Goal: Contribute content

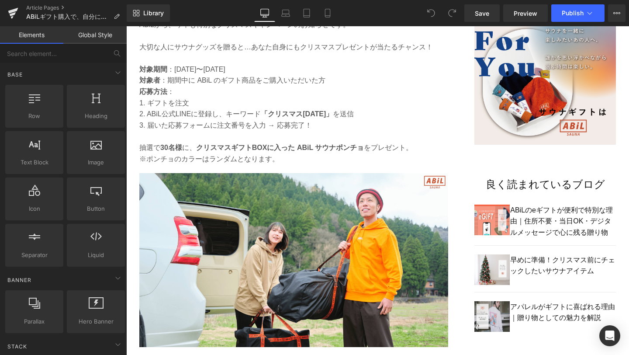
scroll to position [529, 0]
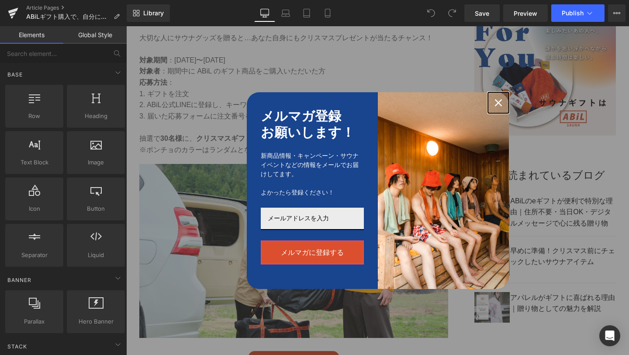
click at [501, 100] on icon "close icon" at bounding box center [498, 102] width 7 height 7
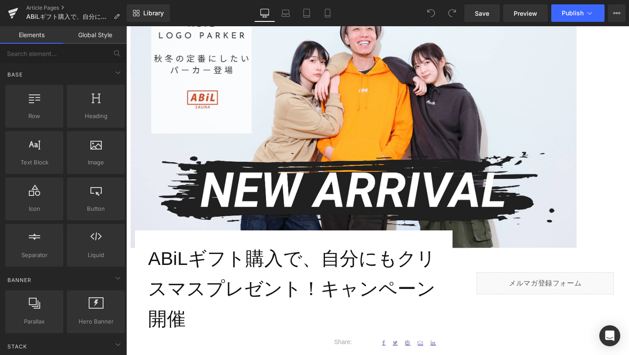
scroll to position [134, 0]
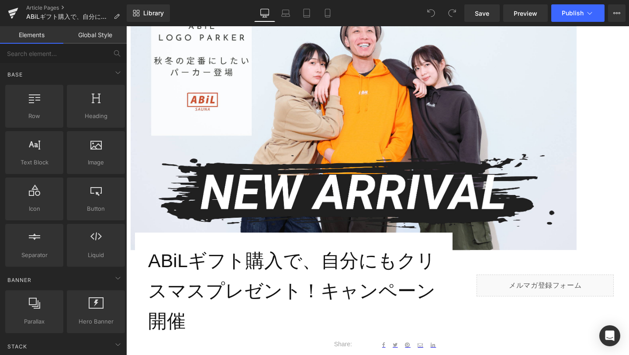
click at [446, 114] on img at bounding box center [354, 124] width 446 height 251
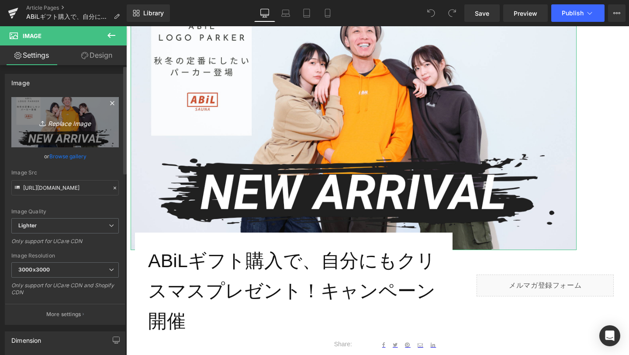
click at [71, 123] on icon "Replace Image" at bounding box center [65, 122] width 70 height 11
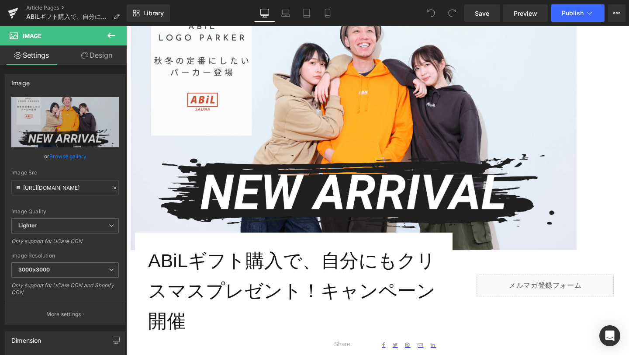
type input "C:\fakepath\1-min.png"
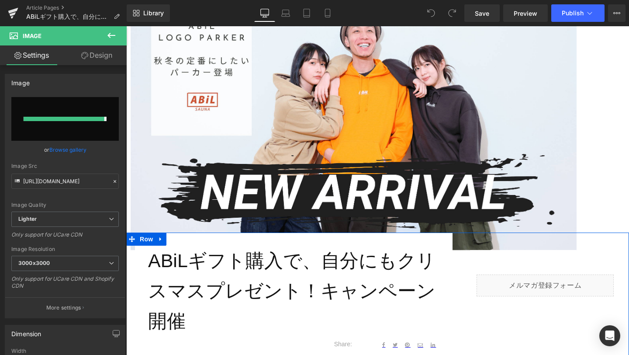
type input "[URL][DOMAIN_NAME]"
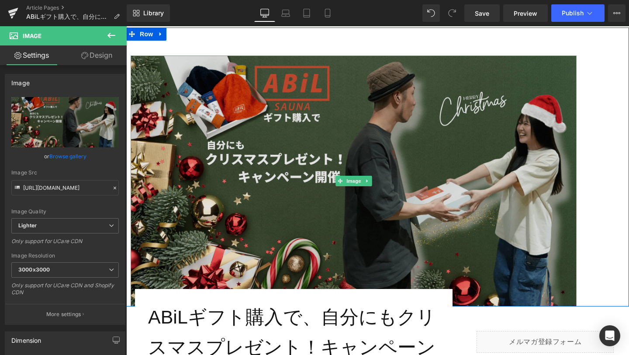
scroll to position [75, 0]
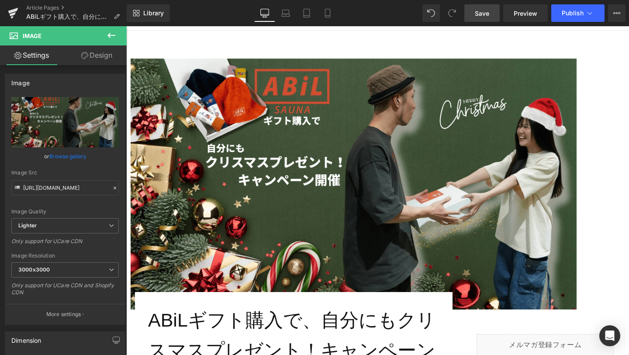
click at [477, 14] on span "Save" at bounding box center [482, 13] width 14 height 9
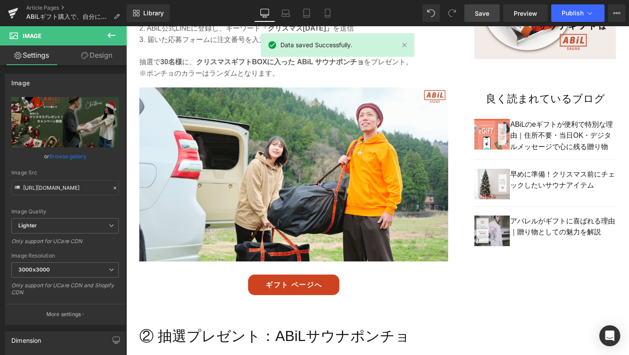
scroll to position [634, 0]
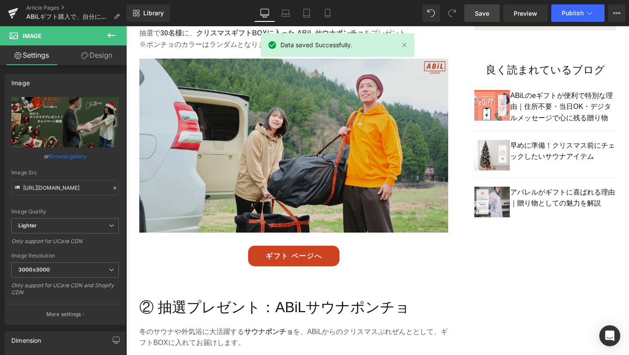
click at [374, 176] on img at bounding box center [293, 152] width 309 height 187
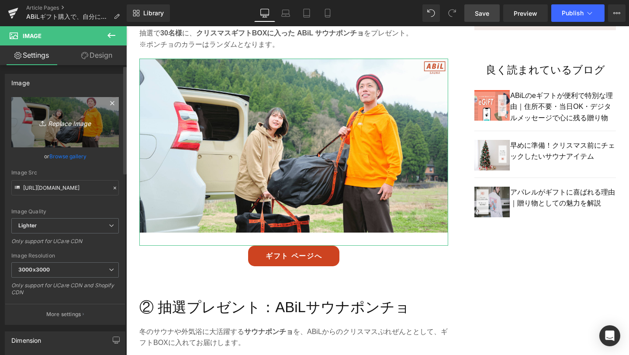
click at [58, 125] on icon "Replace Image" at bounding box center [65, 122] width 70 height 11
type input "C:\fakepath\2-min.png"
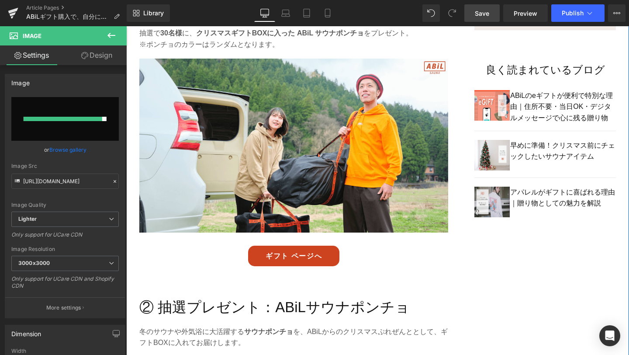
type input "[URL][DOMAIN_NAME]"
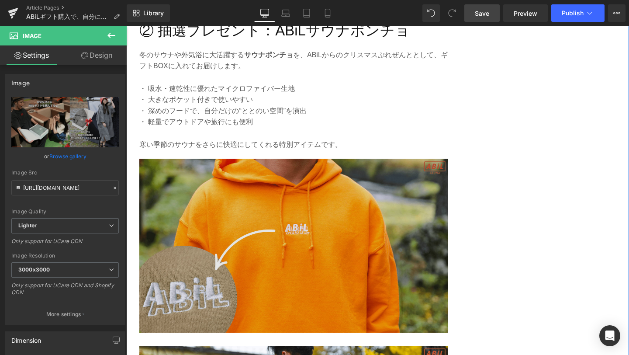
scroll to position [914, 0]
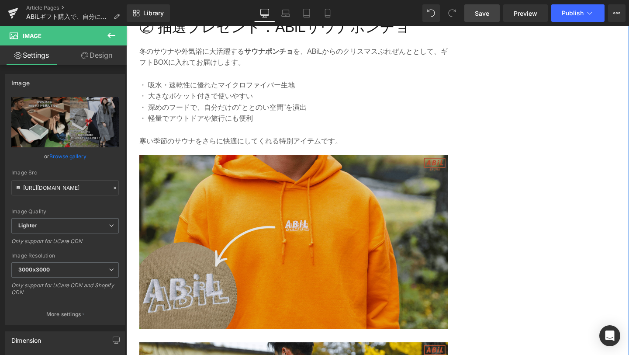
click at [360, 253] on img at bounding box center [293, 242] width 309 height 174
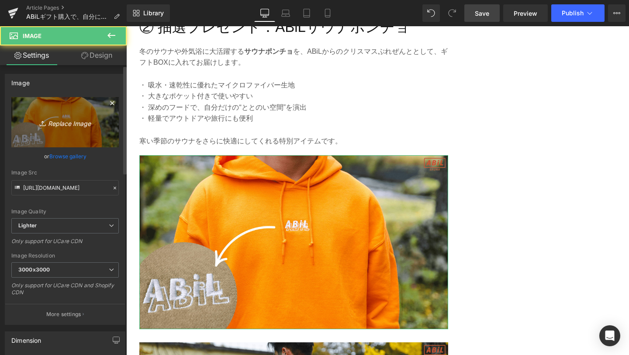
click at [79, 121] on icon "Replace Image" at bounding box center [65, 122] width 70 height 11
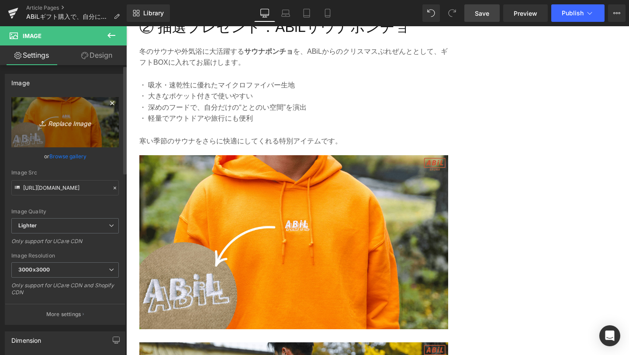
type input "C:\fakepath\3-min.png"
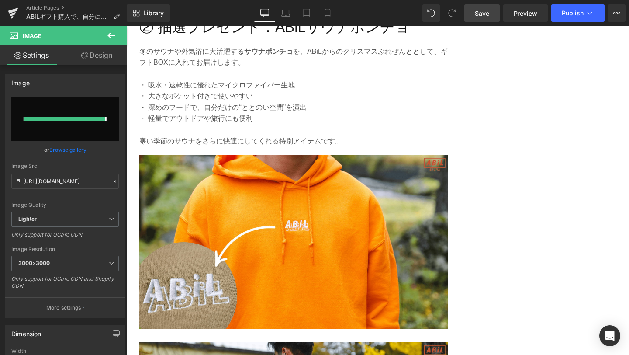
type input "[URL][DOMAIN_NAME]"
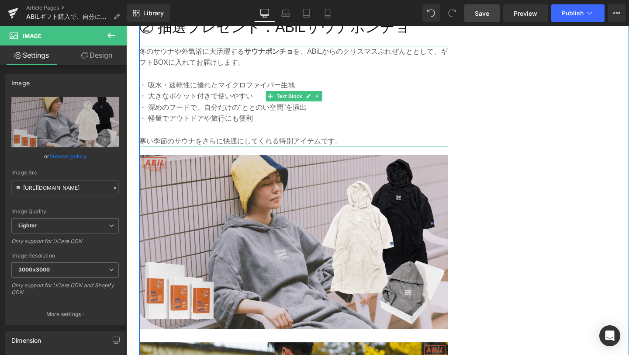
click at [412, 52] on p "冬のサウナや外気浴に大活躍する サウナポンチョ を、ABiLからのクリスマスぷれぜんととして、ギフトBOXに入れてお届けします。" at bounding box center [293, 57] width 309 height 22
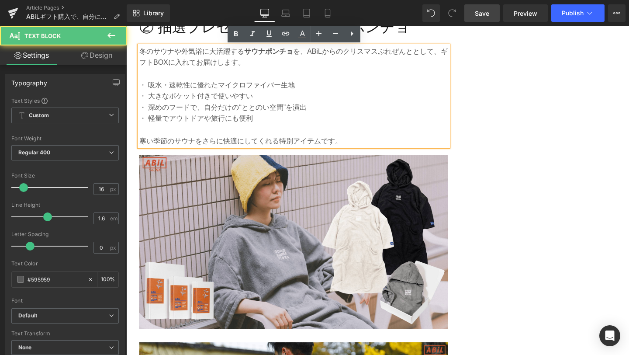
click at [415, 53] on p "冬のサウナや外気浴に大活躍する サウナポンチョ を、ABiLからのクリスマスぷれぜんととして、ギフトBOXに入れてお届けします。" at bounding box center [293, 57] width 309 height 22
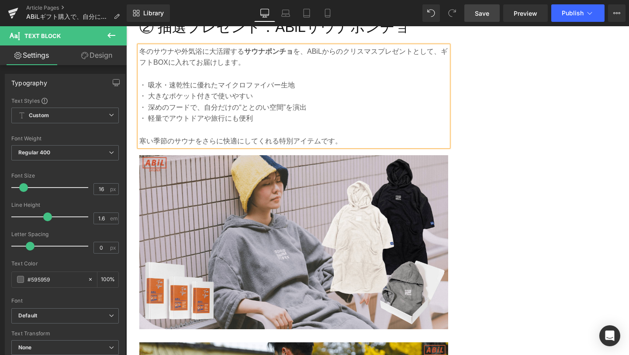
drag, startPoint x: 483, startPoint y: 14, endPoint x: 229, endPoint y: 173, distance: 300.1
click at [483, 14] on span "Save" at bounding box center [482, 13] width 14 height 9
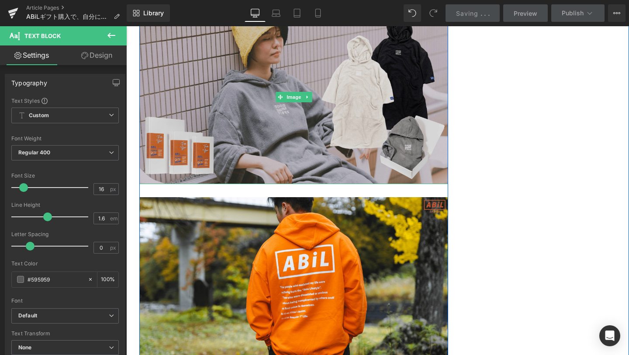
scroll to position [1082, 0]
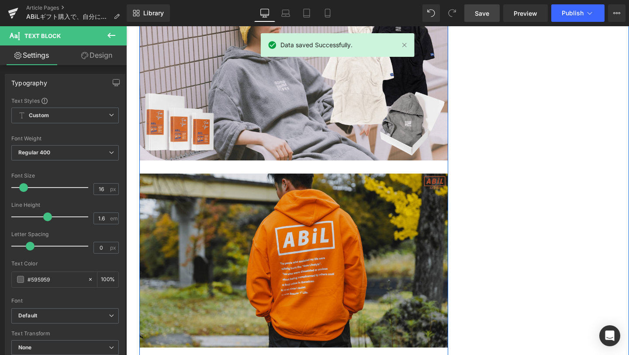
click at [311, 235] on img at bounding box center [293, 260] width 309 height 174
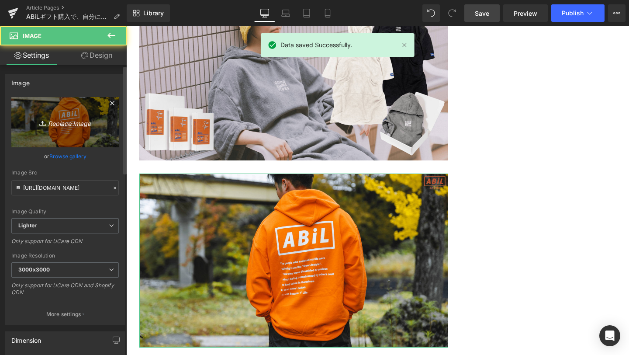
click at [93, 128] on link "Replace Image" at bounding box center [64, 122] width 107 height 50
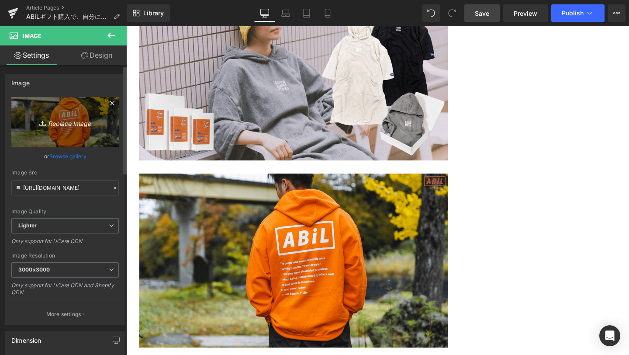
type input "C:\fakepath\4-min.png"
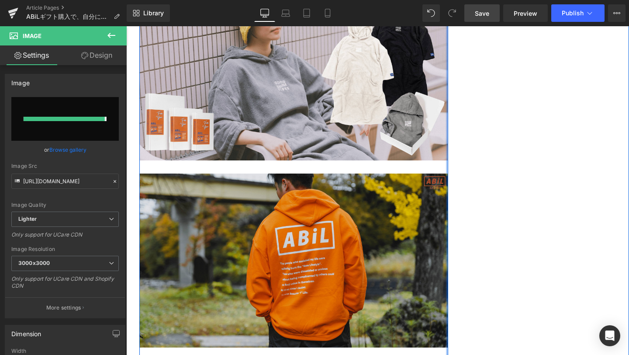
type input "[URL][DOMAIN_NAME]"
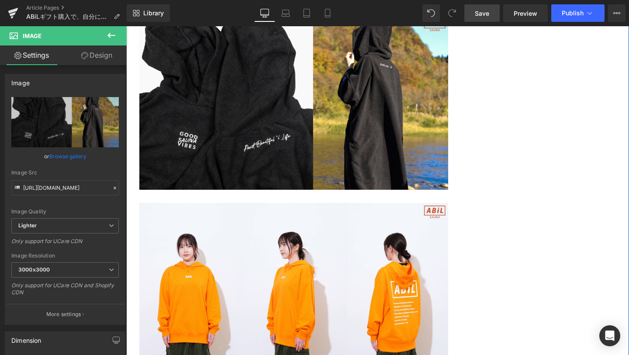
scroll to position [1301, 0]
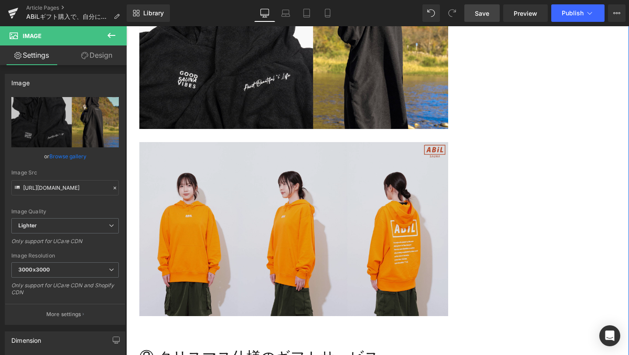
click at [315, 233] on img at bounding box center [293, 235] width 309 height 187
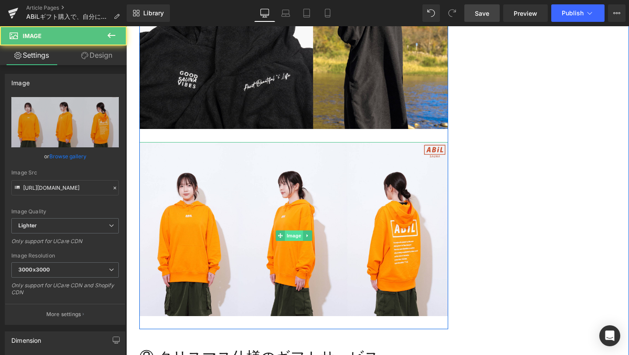
click at [302, 239] on span "Image" at bounding box center [294, 235] width 18 height 10
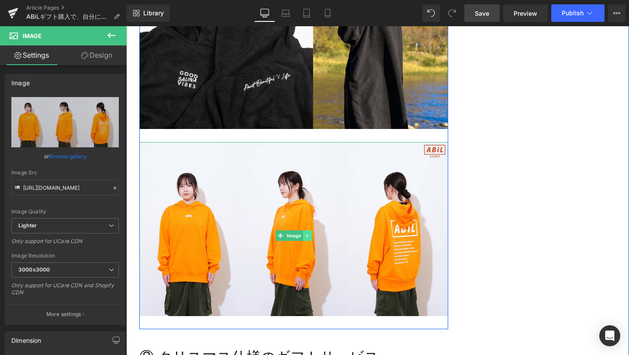
click at [306, 239] on link at bounding box center [307, 235] width 9 height 10
click at [315, 236] on icon at bounding box center [312, 235] width 5 height 5
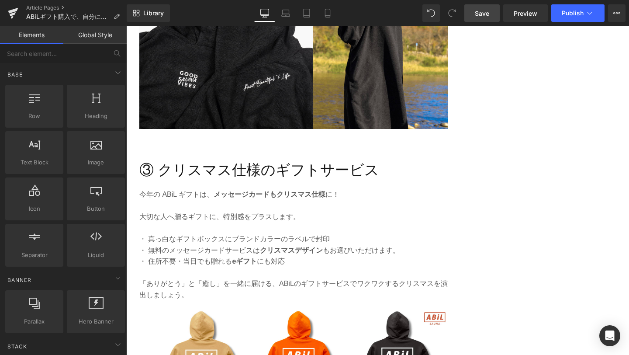
click at [484, 8] on link "Save" at bounding box center [481, 12] width 35 height 17
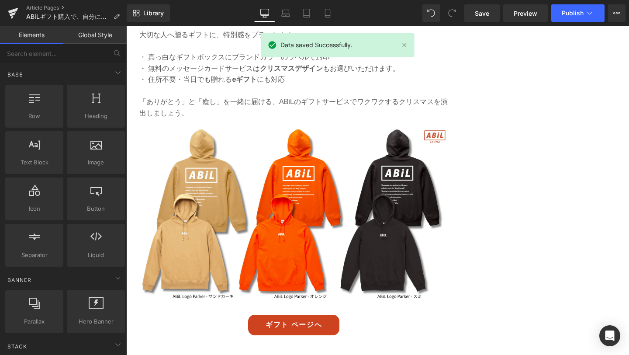
scroll to position [1489, 0]
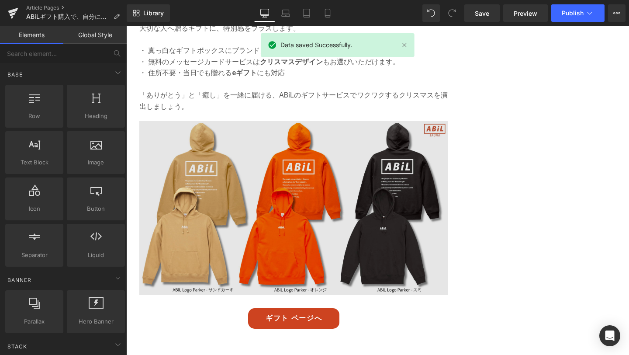
click at [338, 180] on img at bounding box center [293, 214] width 309 height 187
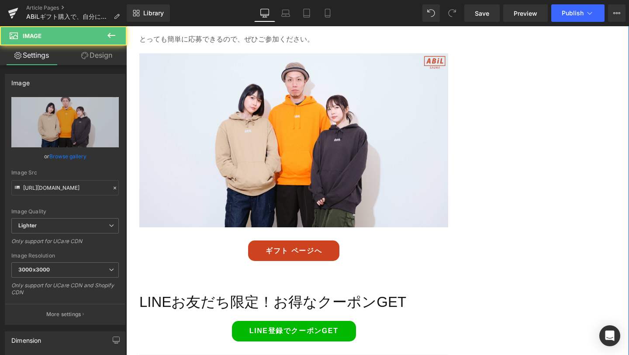
click at [338, 180] on img at bounding box center [293, 146] width 309 height 187
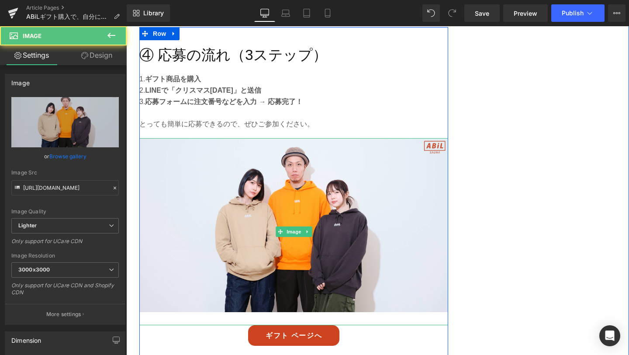
scroll to position [1802, 0]
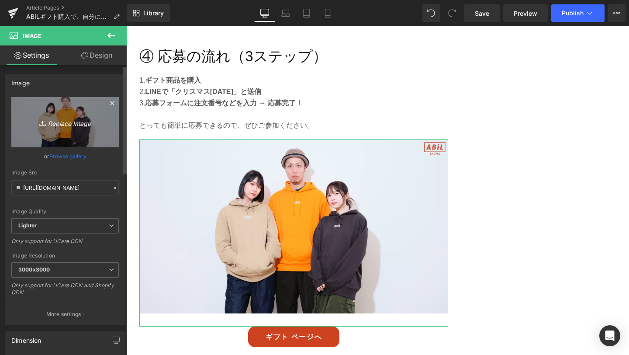
click at [73, 116] on link "Replace Image" at bounding box center [64, 122] width 107 height 50
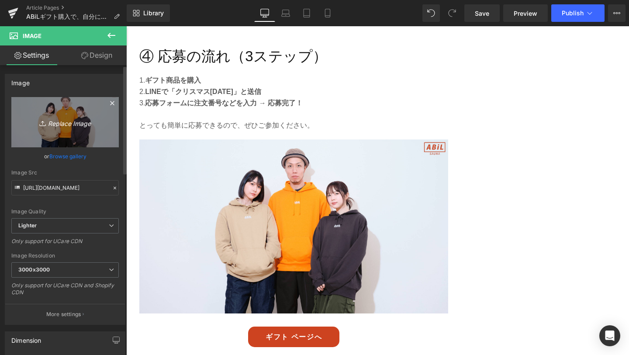
type input "C:\fakepath\5-min.png"
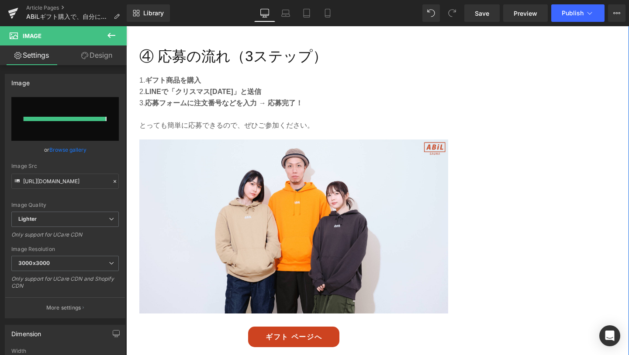
type input "[URL][DOMAIN_NAME]"
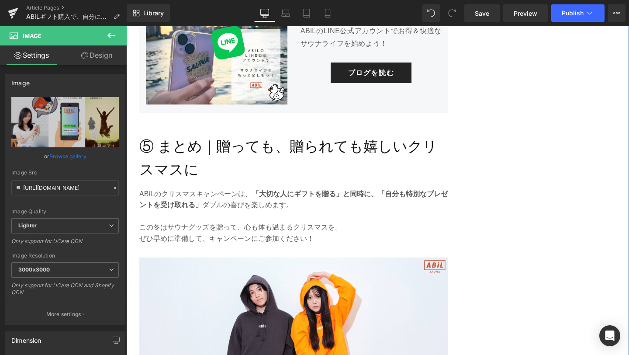
scroll to position [2300, 0]
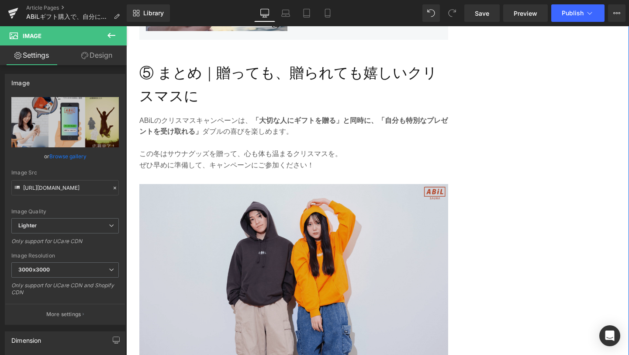
click at [327, 287] on img at bounding box center [293, 277] width 309 height 187
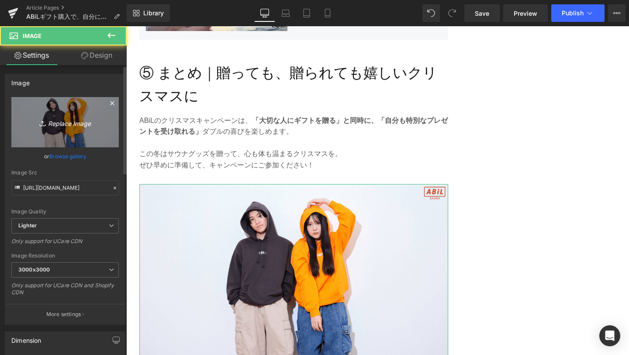
click at [73, 121] on icon "Replace Image" at bounding box center [65, 122] width 70 height 11
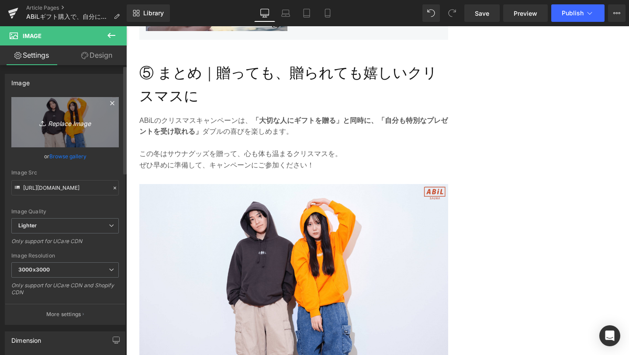
type input "C:\fakepath\6-min.png"
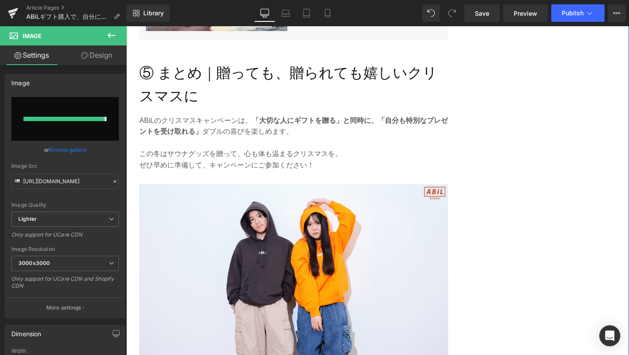
type input "[URL][DOMAIN_NAME]"
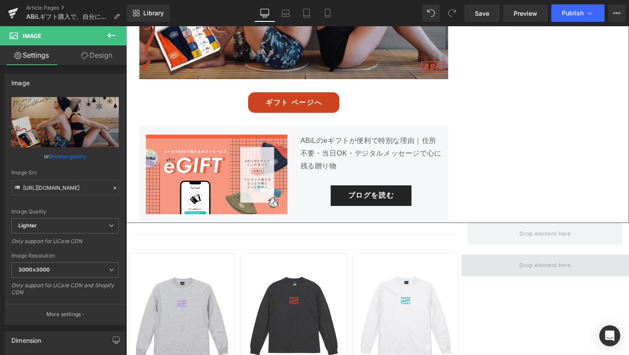
scroll to position [2579, 0]
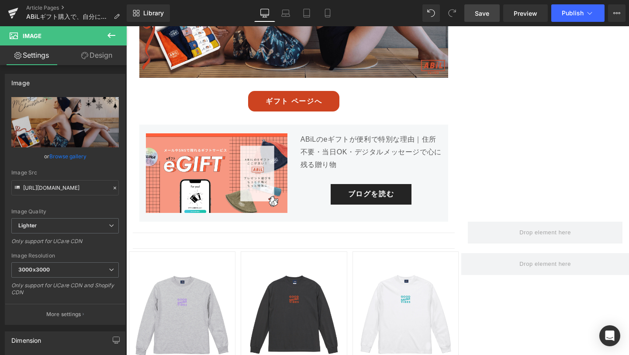
click at [475, 11] on span "Save" at bounding box center [482, 13] width 14 height 9
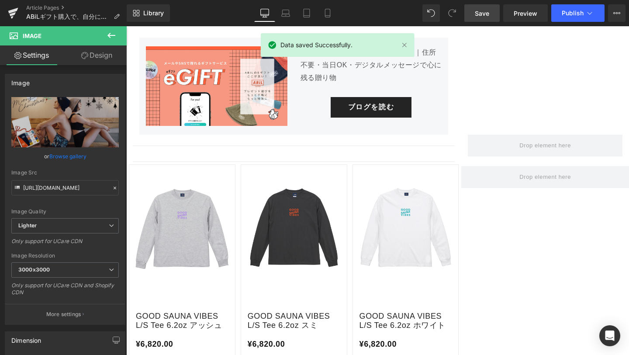
scroll to position [2673, 0]
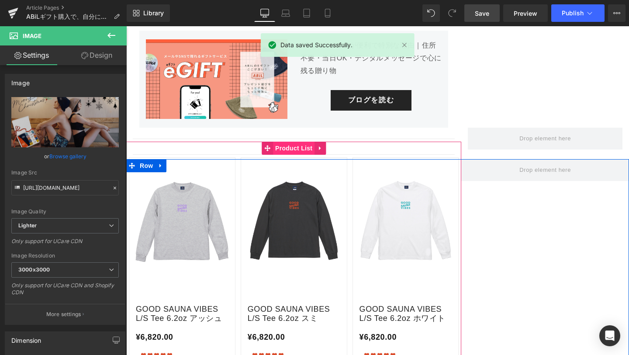
click at [306, 149] on span "Product List" at bounding box center [293, 148] width 41 height 13
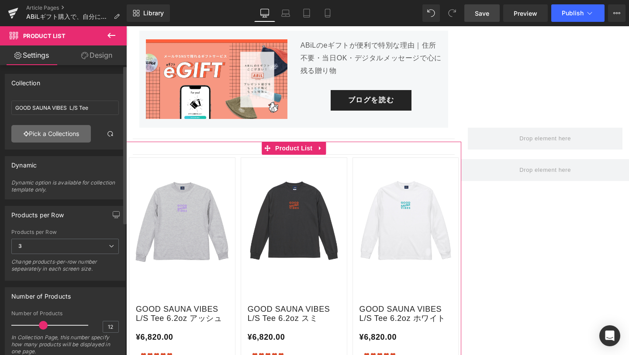
click at [82, 134] on link "Pick a Collections" at bounding box center [51, 133] width 80 height 17
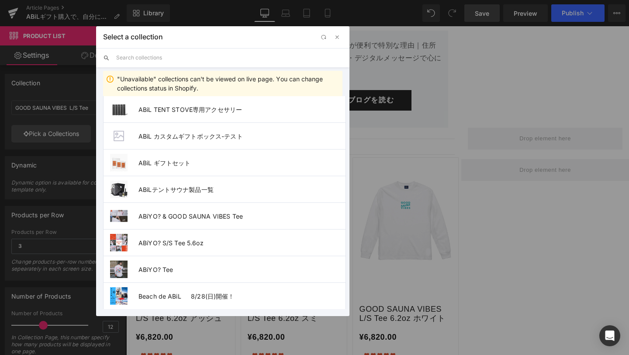
scroll to position [220, 0]
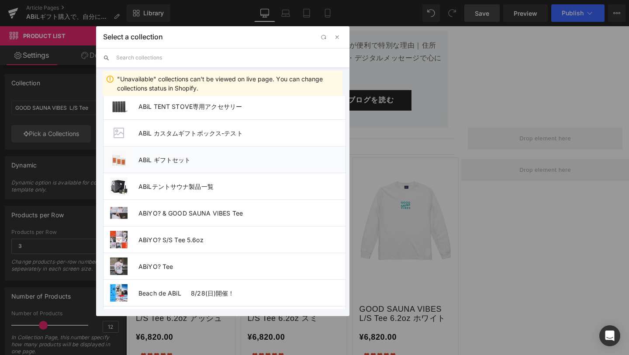
click at [161, 168] on li "ABiL ギフトセット" at bounding box center [224, 159] width 243 height 27
type input "ABiL ギフトセット"
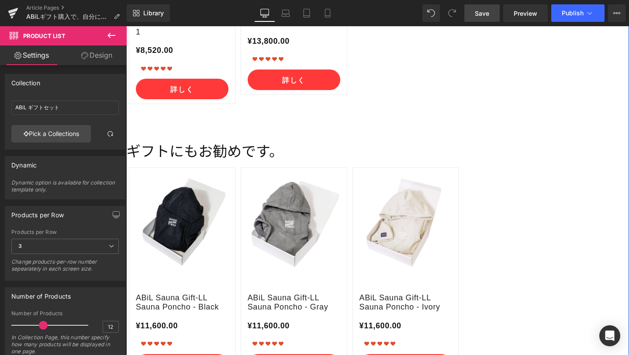
scroll to position [3619, 0]
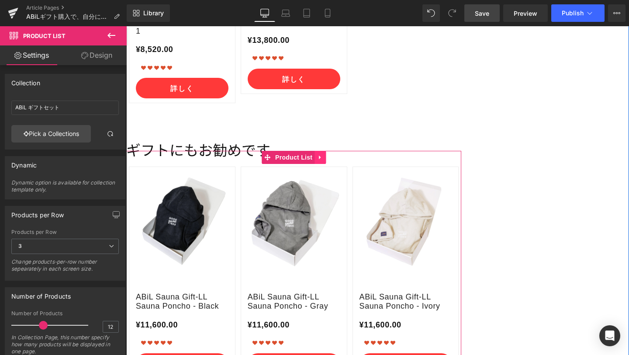
click at [322, 154] on icon at bounding box center [320, 157] width 6 height 7
click at [326, 155] on icon at bounding box center [326, 157] width 6 height 6
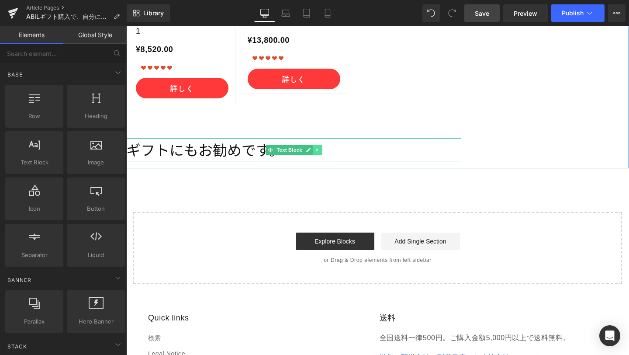
click at [320, 149] on link at bounding box center [317, 150] width 9 height 10
click at [323, 150] on icon at bounding box center [321, 149] width 5 height 5
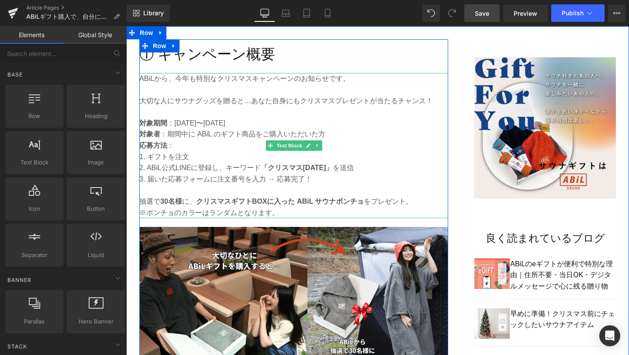
scroll to position [496, 0]
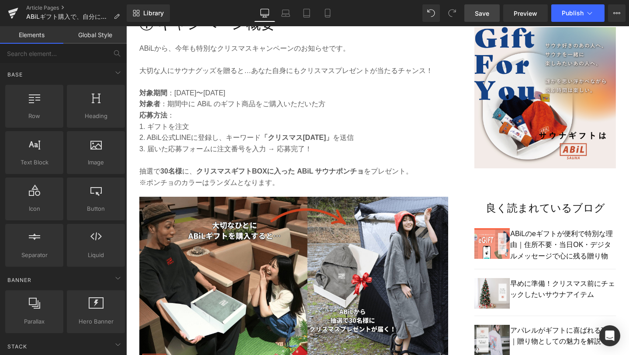
drag, startPoint x: 477, startPoint y: 12, endPoint x: 261, endPoint y: 172, distance: 269.0
click at [477, 12] on span "Save" at bounding box center [482, 13] width 14 height 9
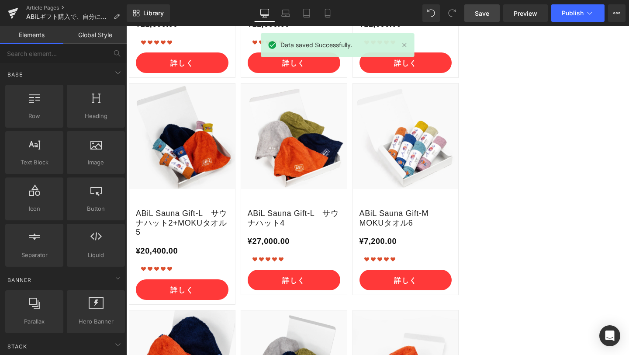
scroll to position [2975, 0]
